Goal: Go to known website: Access a specific website the user already knows

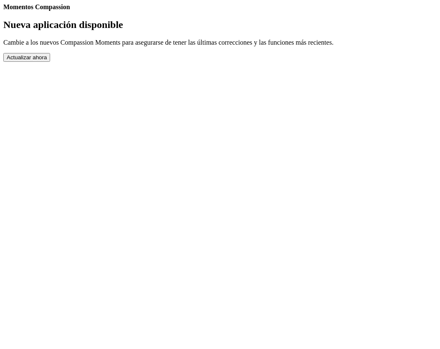
click at [50, 62] on button "Actualizar ahora" at bounding box center [26, 57] width 47 height 9
